Goal: Find contact information: Find contact information

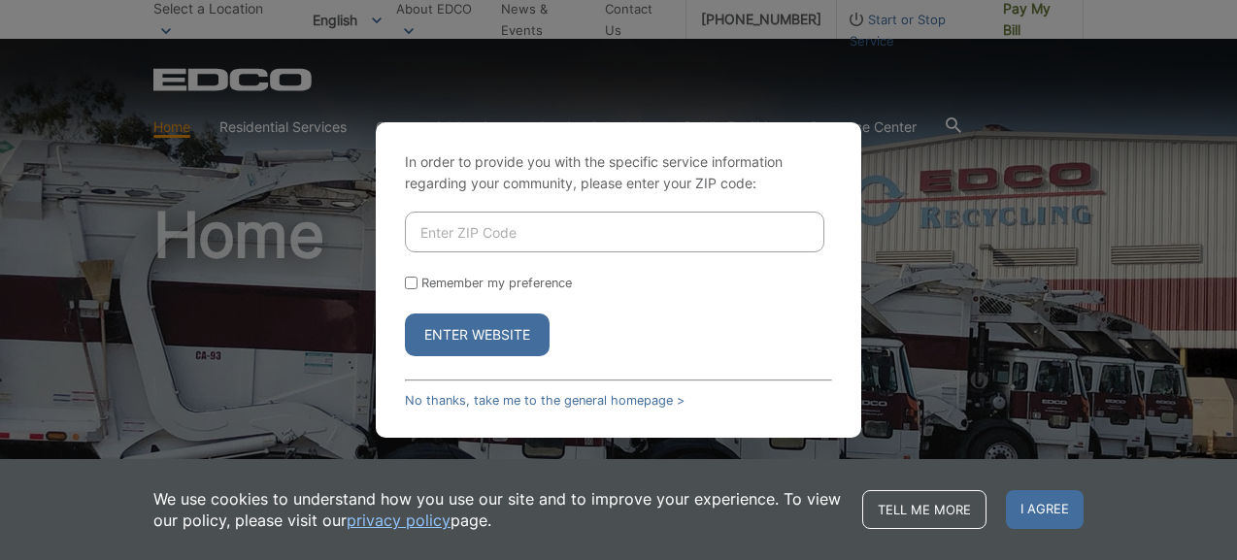
click at [576, 215] on input "Enter ZIP Code" at bounding box center [614, 232] width 419 height 41
click at [474, 336] on button "Enter Website" at bounding box center [477, 335] width 145 height 43
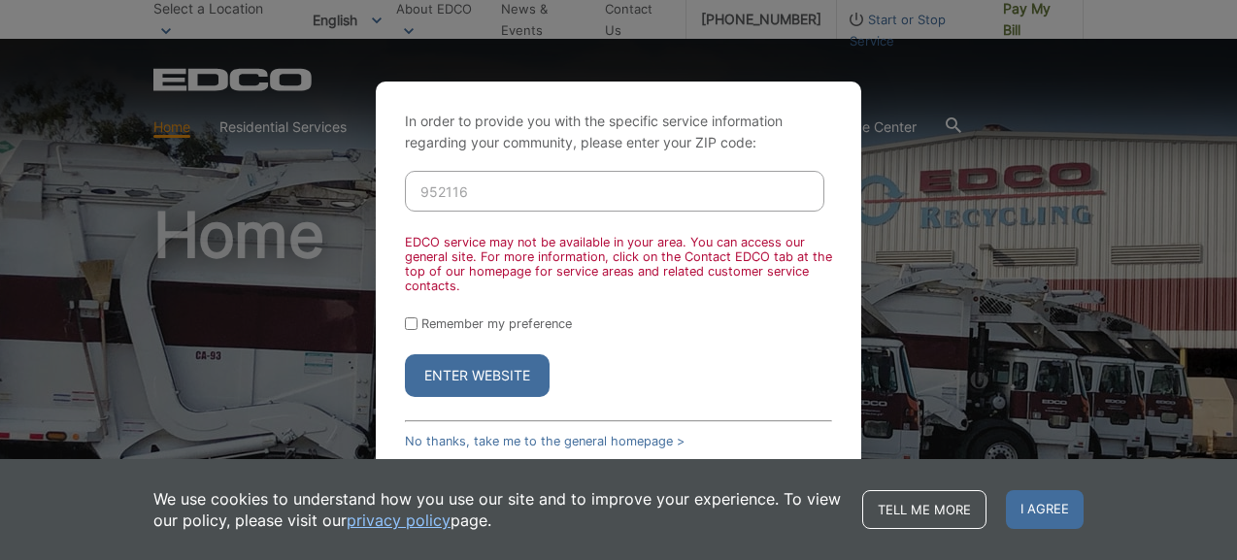
drag, startPoint x: 487, startPoint y: 190, endPoint x: 354, endPoint y: 188, distance: 133.0
click at [354, 188] on div "In order to provide you with the specific service information regarding your co…" at bounding box center [618, 280] width 1237 height 560
type input "92116"
click at [452, 382] on button "Enter Website" at bounding box center [477, 375] width 145 height 43
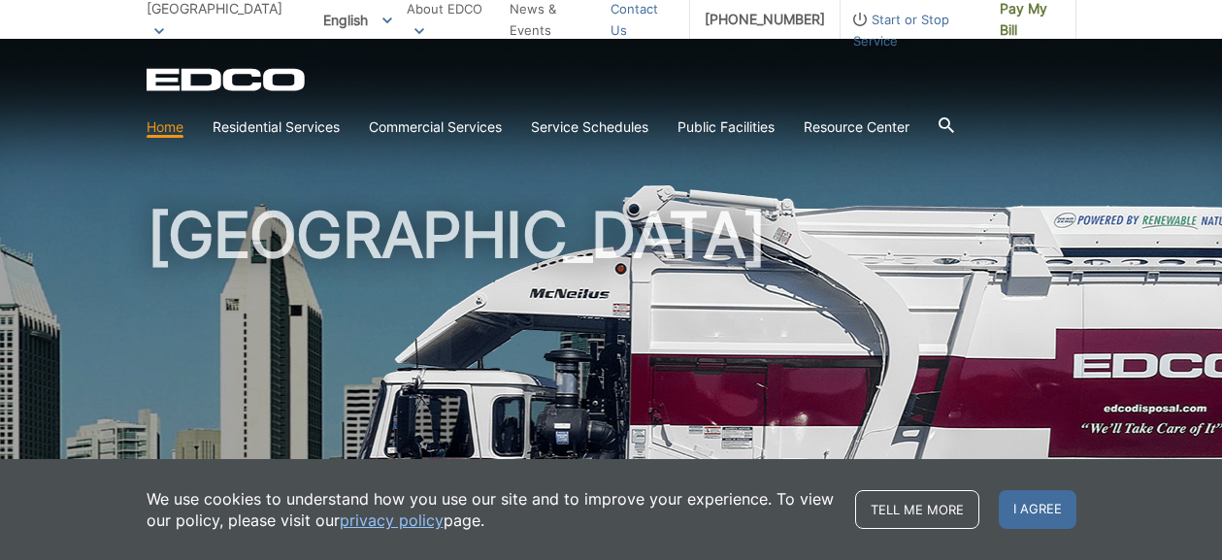
click at [665, 23] on link "Contact Us" at bounding box center [643, 19] width 64 height 43
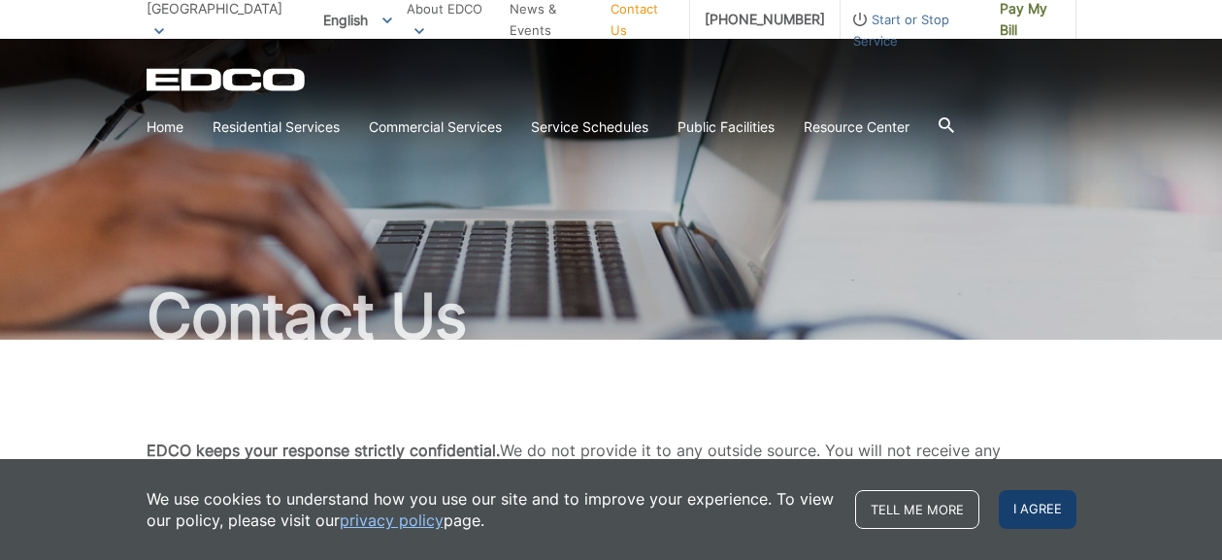
click at [1033, 515] on span "I agree" at bounding box center [1038, 509] width 78 height 39
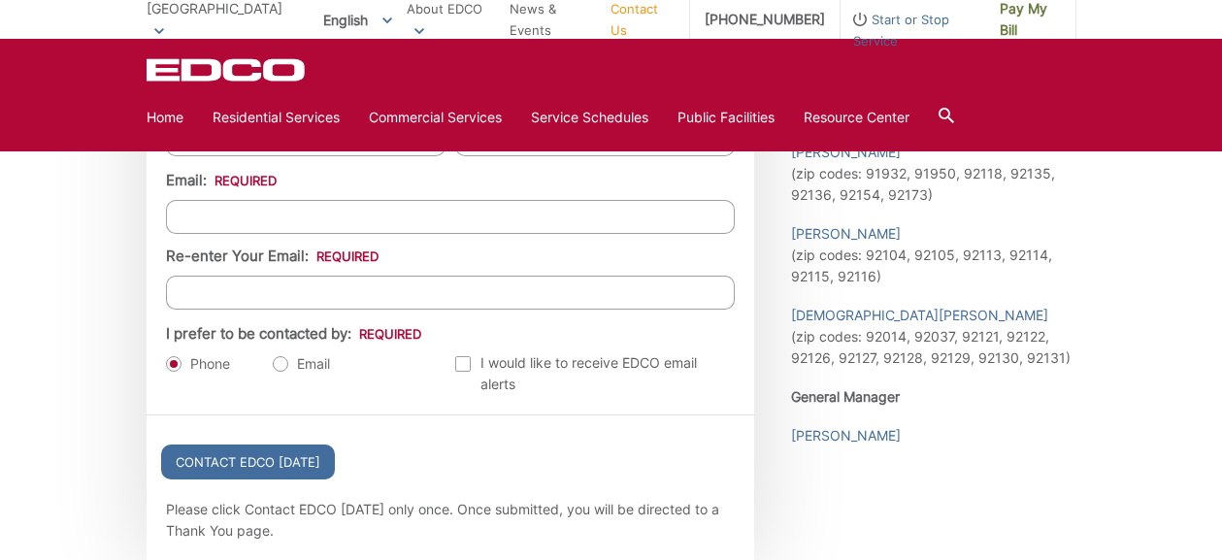
scroll to position [2136, 0]
